Goal: Information Seeking & Learning: Find specific fact

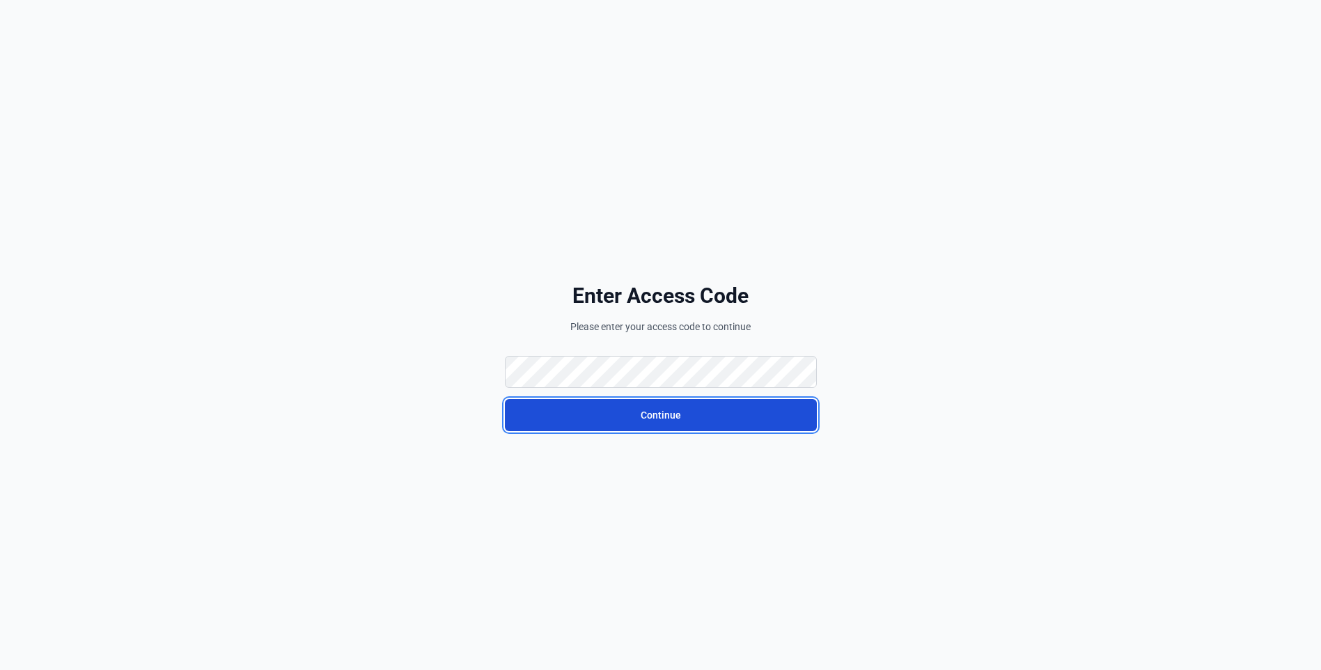
click at [582, 403] on button "Continue" at bounding box center [661, 415] width 312 height 32
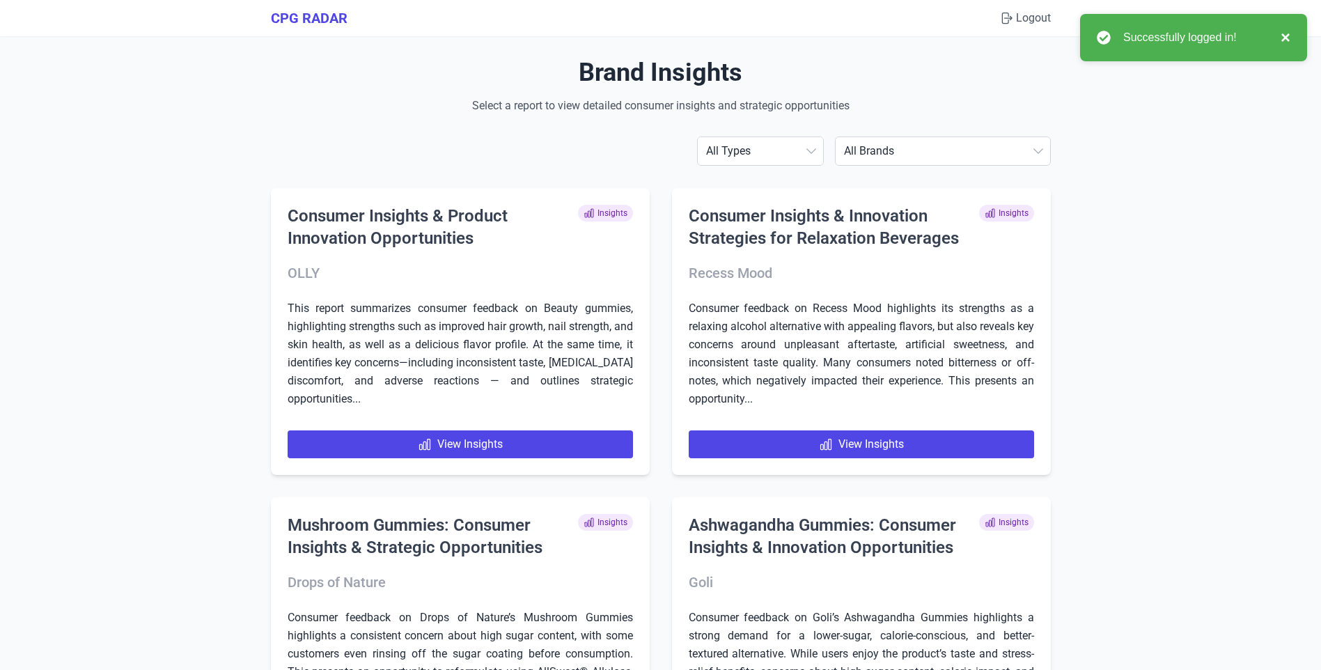
click at [1282, 37] on button "×" at bounding box center [1281, 37] width 17 height 17
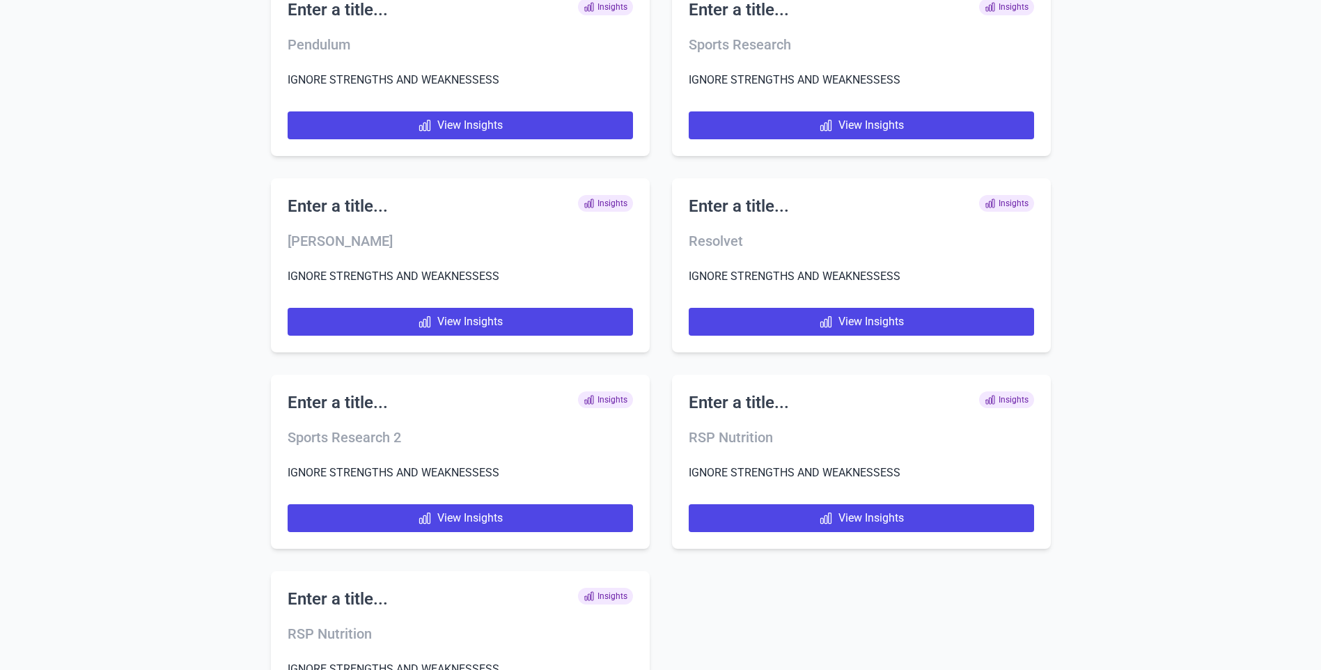
scroll to position [7536, 0]
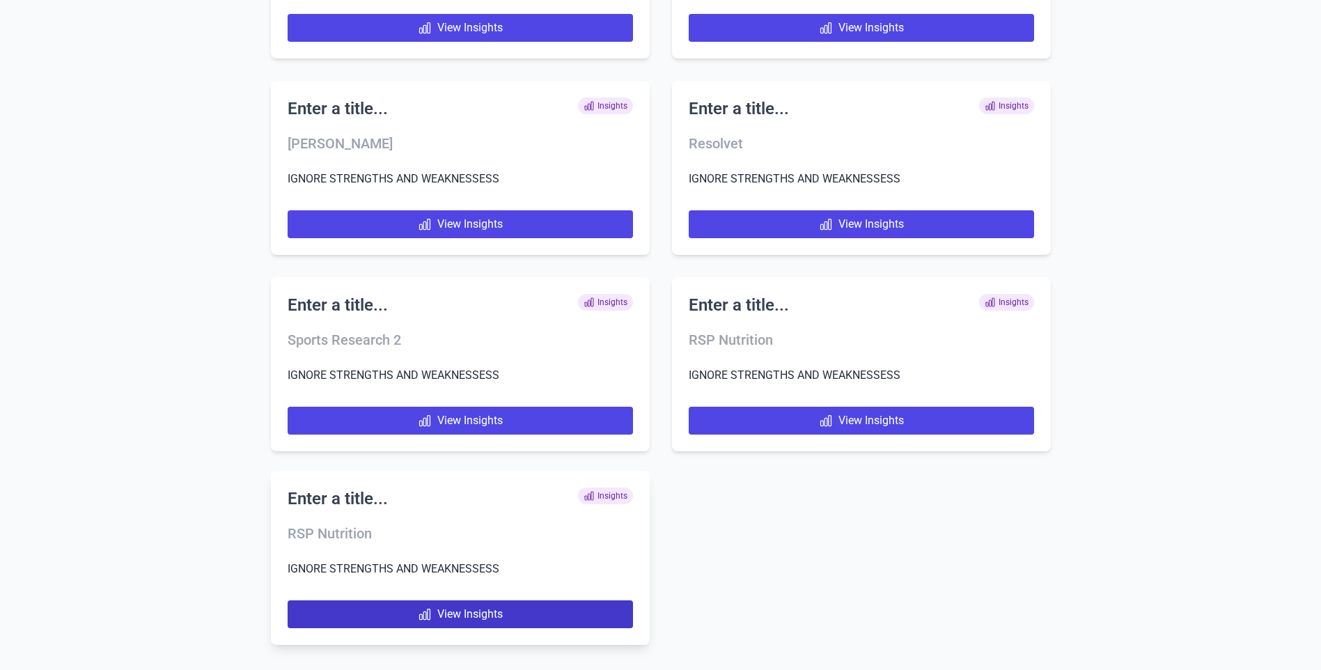
click at [359, 611] on link "View Insights" at bounding box center [460, 614] width 345 height 28
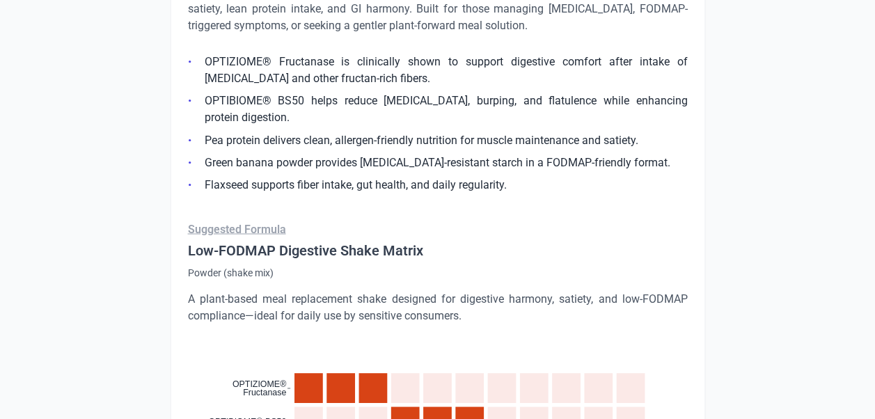
scroll to position [1044, 0]
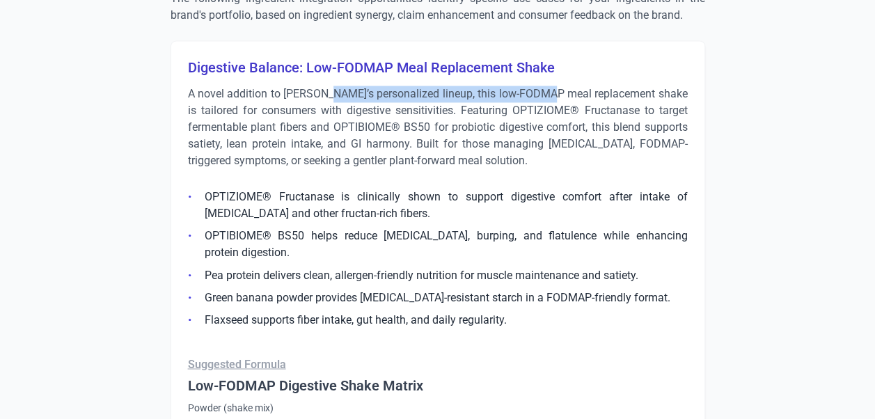
drag, startPoint x: 538, startPoint y: 70, endPoint x: 334, endPoint y: 77, distance: 204.1
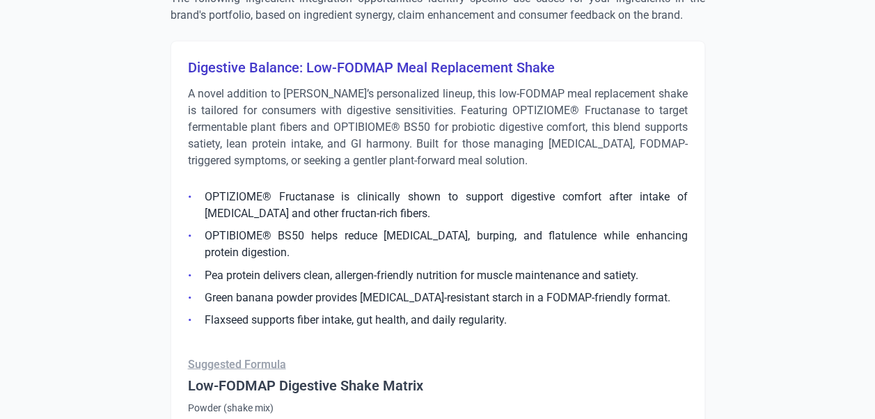
drag, startPoint x: 334, startPoint y: 77, endPoint x: 448, endPoint y: 131, distance: 126.1
click at [441, 131] on p "A novel addition to [PERSON_NAME]’s personalized lineup, this low-FODMAP meal r…" at bounding box center [438, 128] width 500 height 84
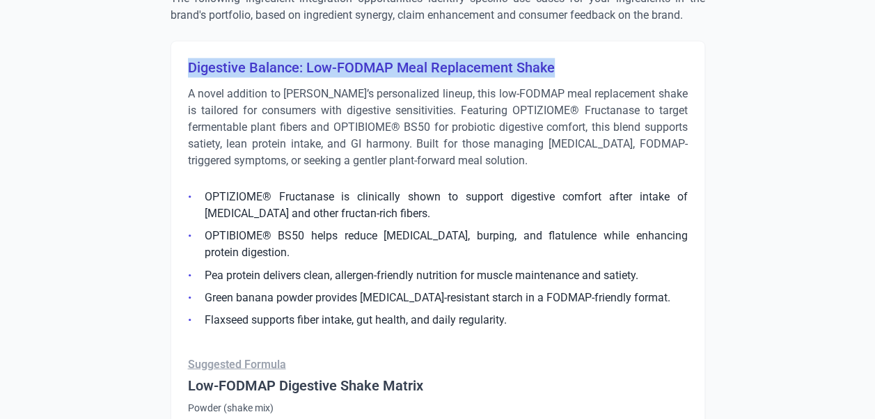
drag, startPoint x: 189, startPoint y: 61, endPoint x: 552, endPoint y: 60, distance: 363.4
click at [552, 60] on h3 "Digestive Balance: Low-FODMAP Meal Replacement Shake" at bounding box center [438, 67] width 500 height 19
copy h3 "Digestive Balance: Low-FODMAP Meal Replacement Shake"
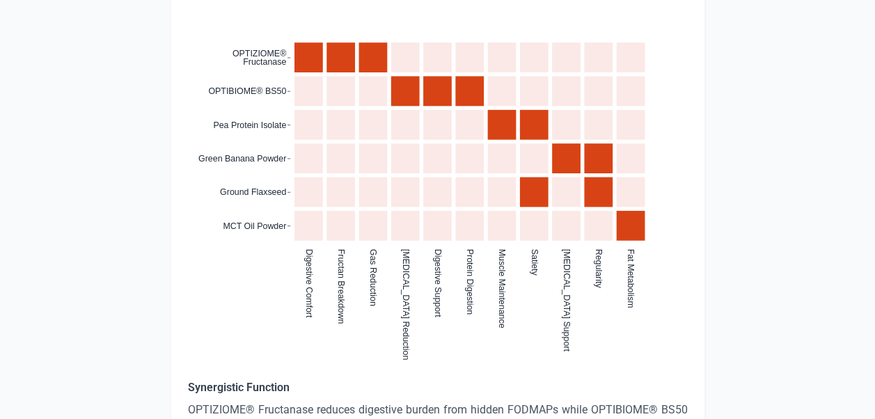
scroll to position [1532, 0]
